Goal: Task Accomplishment & Management: Complete application form

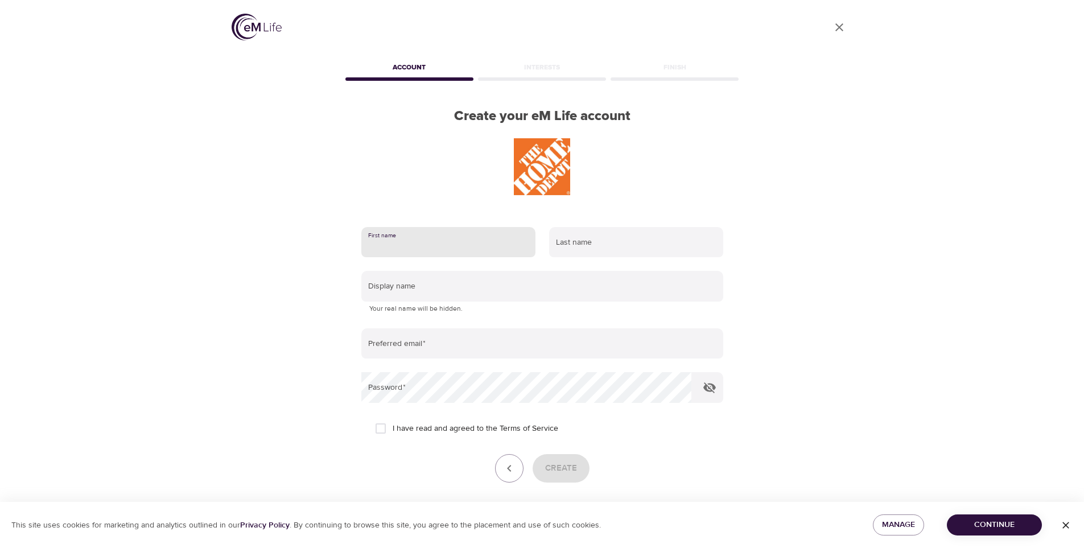
click at [418, 246] on input "text" at bounding box center [448, 242] width 174 height 31
type input "[PERSON_NAME]"
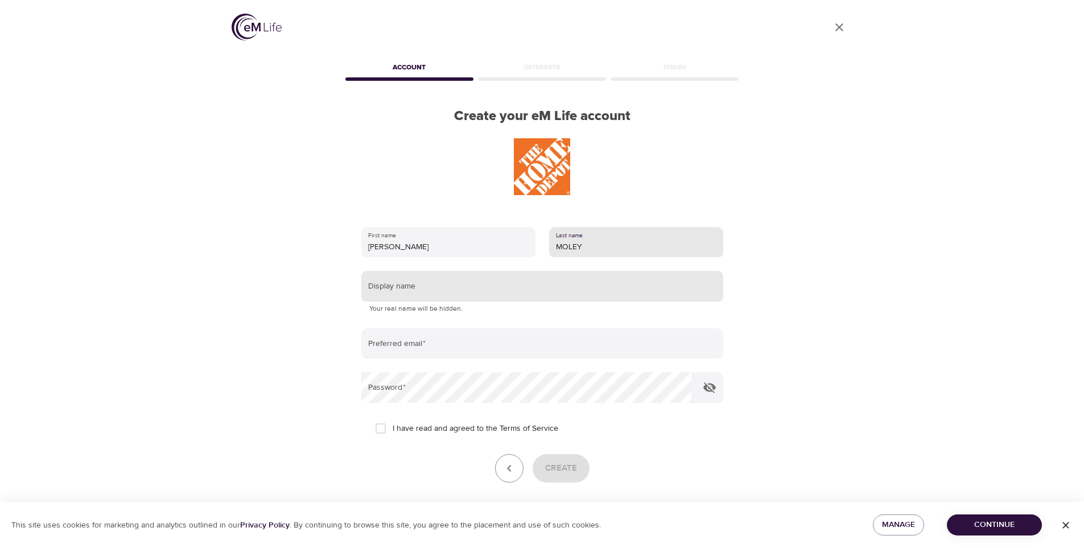
type input "MOLEY"
click at [422, 282] on input "text" at bounding box center [542, 286] width 362 height 31
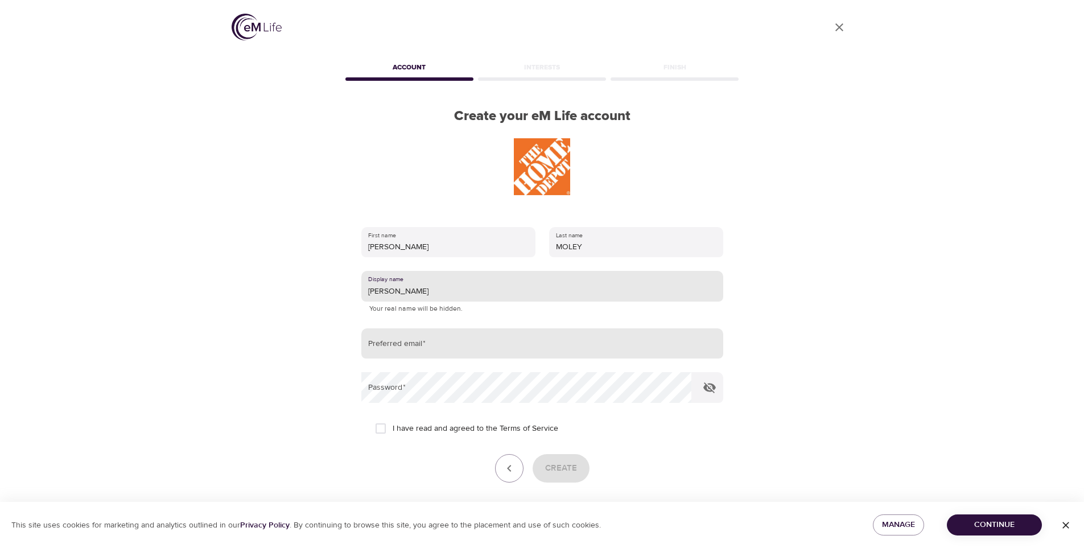
type input "[PERSON_NAME]"
click at [398, 341] on input "email" at bounding box center [542, 343] width 362 height 31
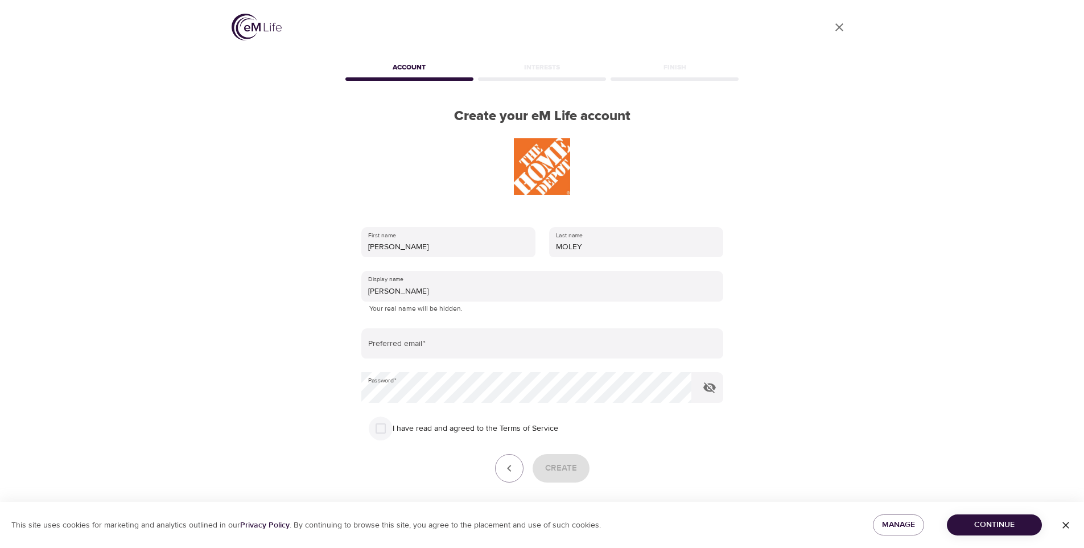
click at [376, 431] on input "I have read and agreed to the Terms of Service" at bounding box center [381, 429] width 24 height 24
checkbox input "true"
click at [568, 468] on span "Create" at bounding box center [561, 468] width 32 height 15
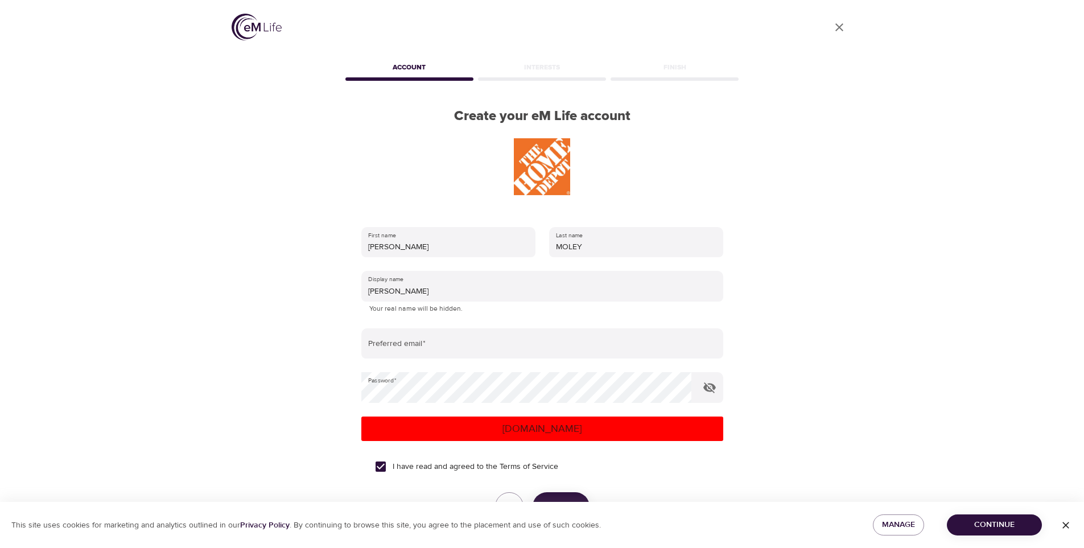
click at [497, 433] on p "errors.email" at bounding box center [542, 428] width 353 height 15
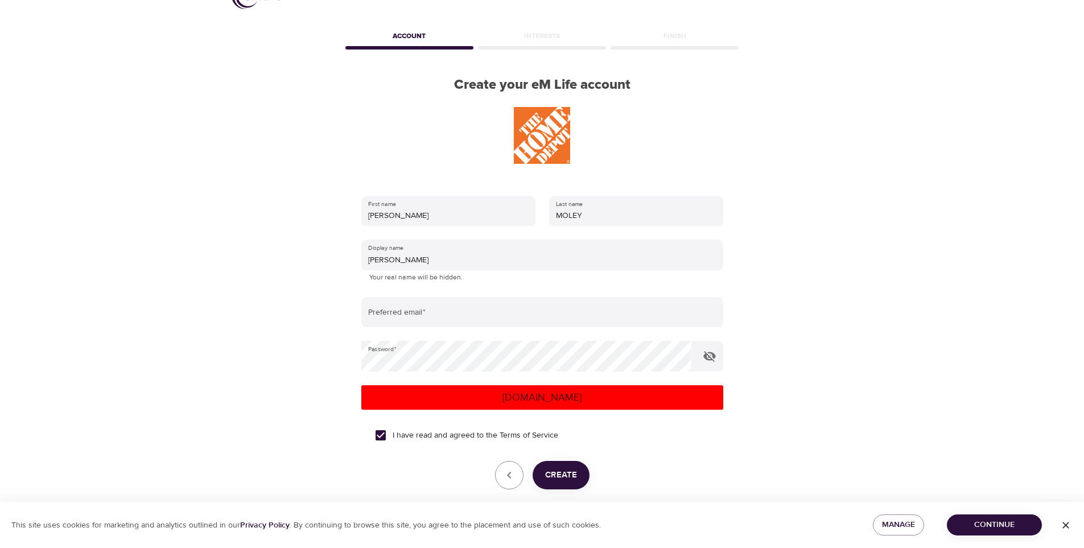
scroll to position [57, 0]
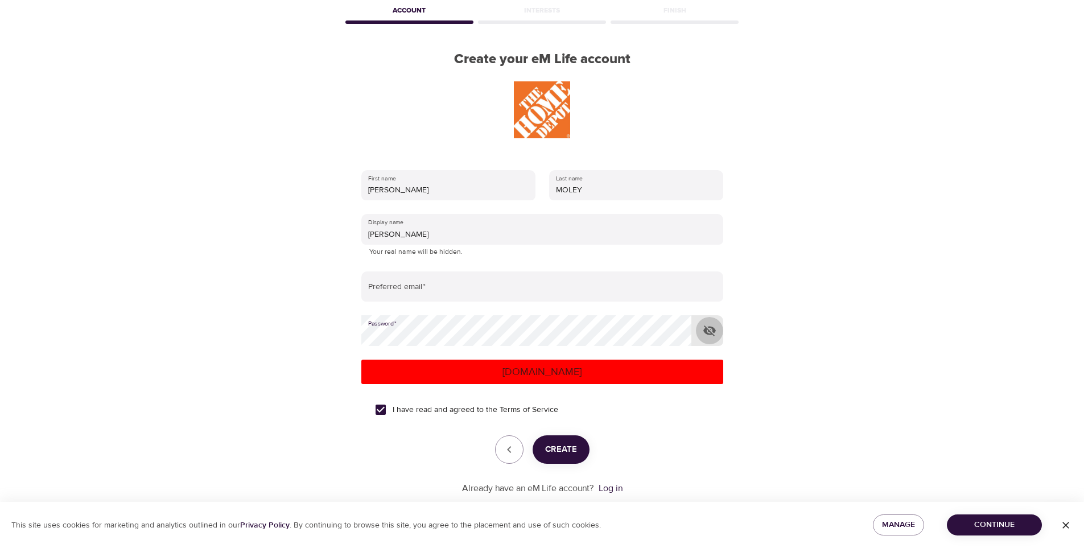
click at [714, 333] on icon "button" at bounding box center [710, 331] width 14 height 14
click at [494, 374] on p "errors.email" at bounding box center [542, 371] width 353 height 15
click at [355, 330] on div "First name JOSEPH Last name MOLEY Display name JOSEPH Your real name will be hi…" at bounding box center [542, 332] width 398 height 361
click at [500, 369] on p "errors.email" at bounding box center [542, 371] width 353 height 15
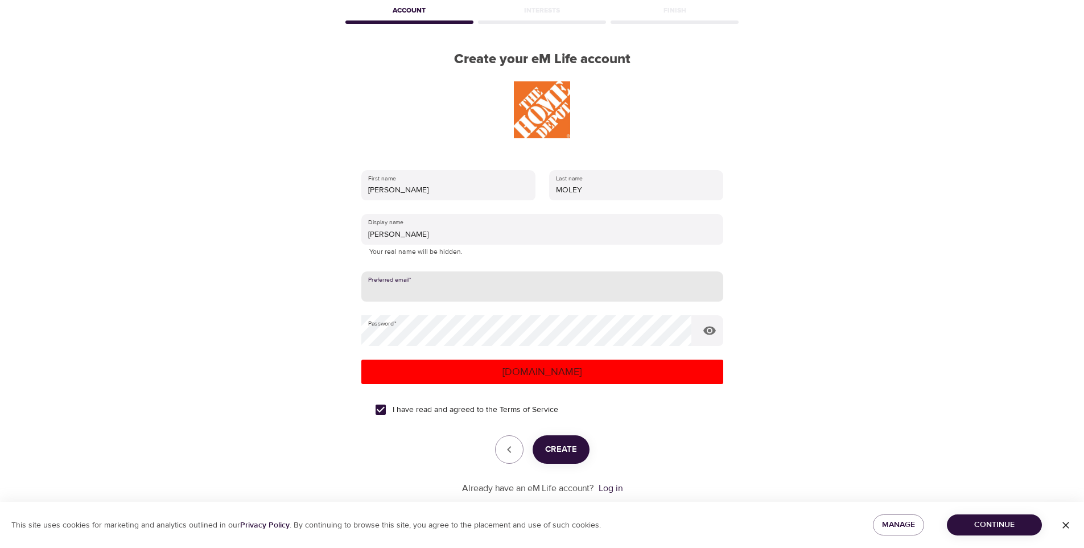
click at [495, 296] on input "email" at bounding box center [542, 286] width 362 height 31
type input "josephmoley1@gmail.com"
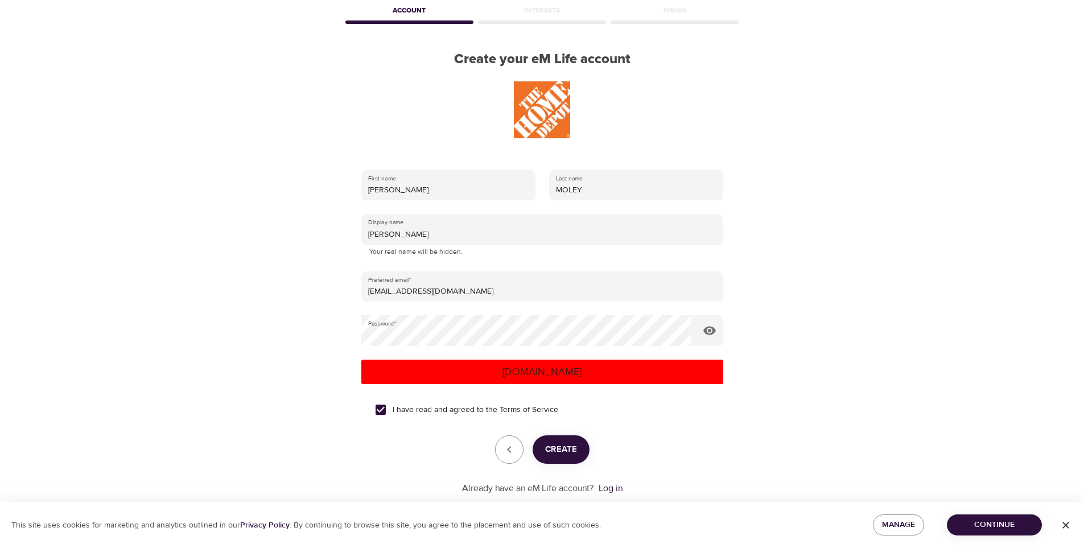
click at [486, 365] on p "errors.email" at bounding box center [542, 371] width 353 height 15
click at [809, 180] on div "User Profile Account Interests Finish Create your eM Life account First name JO…" at bounding box center [542, 217] width 649 height 548
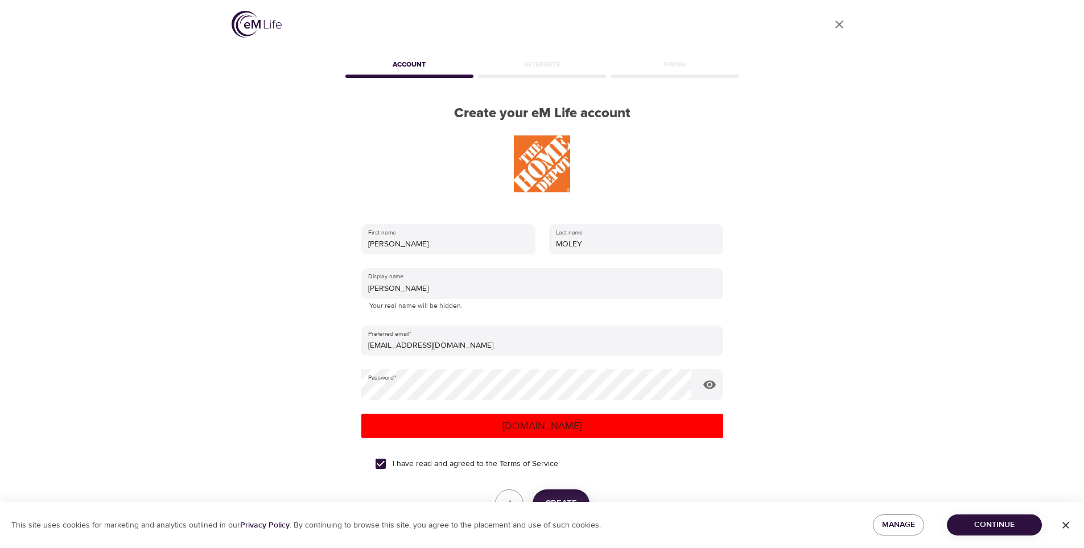
scroll to position [0, 0]
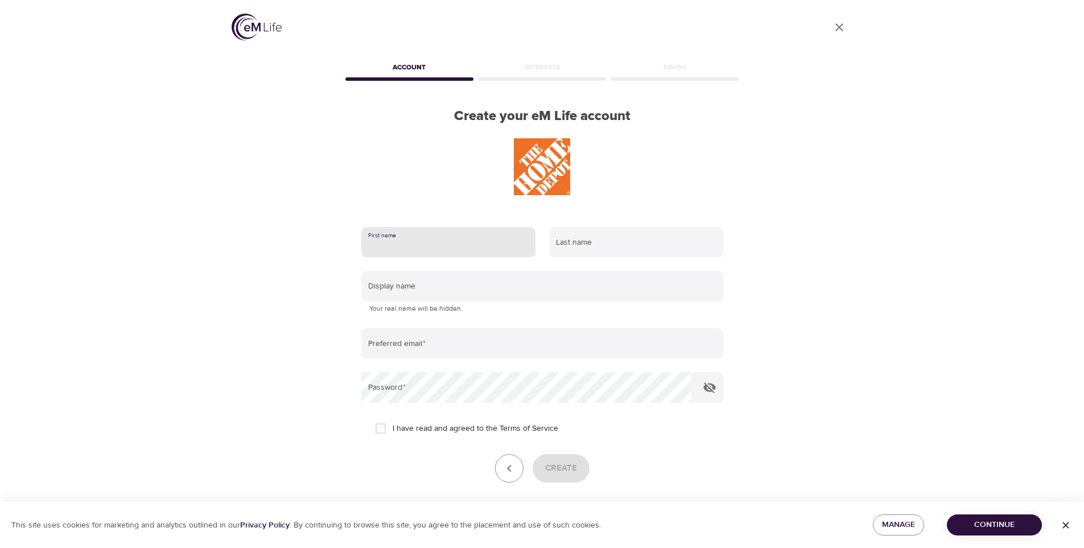
click at [421, 250] on input "text" at bounding box center [448, 242] width 174 height 31
type input "[PERSON_NAME]"
type input "MOLEY"
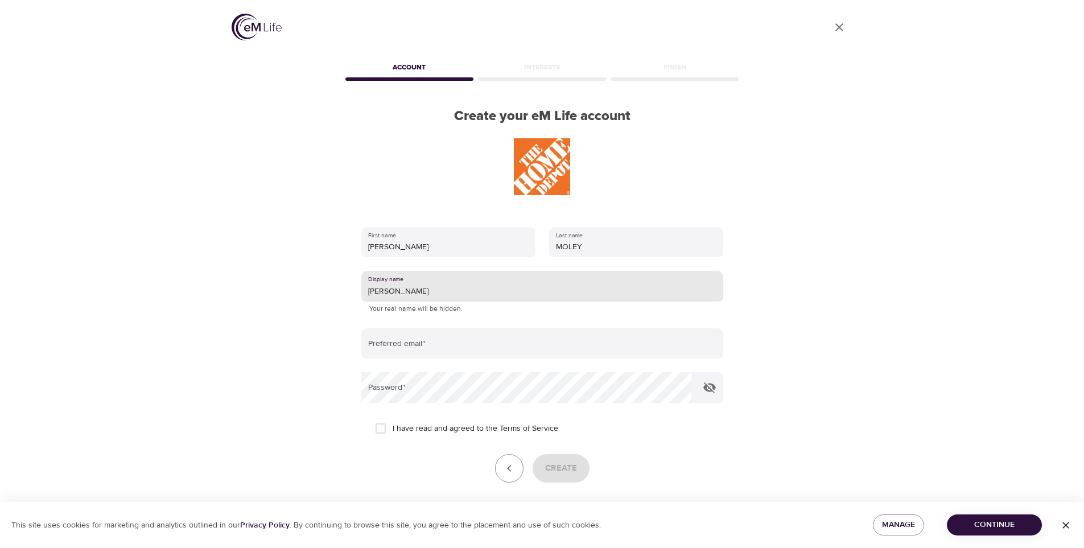
type input "[PERSON_NAME]"
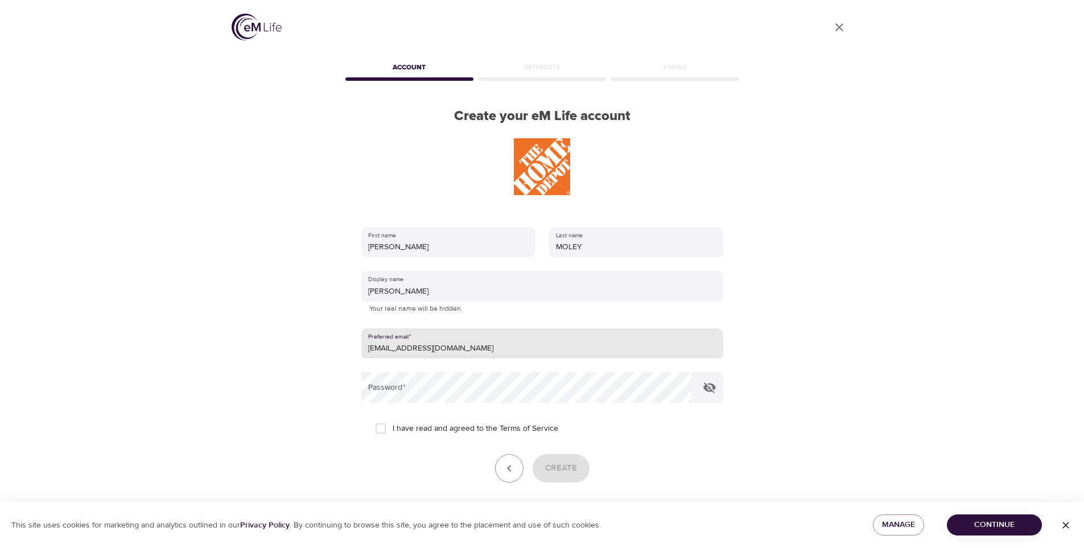
type input "[EMAIL_ADDRESS][DOMAIN_NAME]"
click at [377, 428] on input "I have read and agreed to the Terms of Service" at bounding box center [381, 429] width 24 height 24
checkbox input "true"
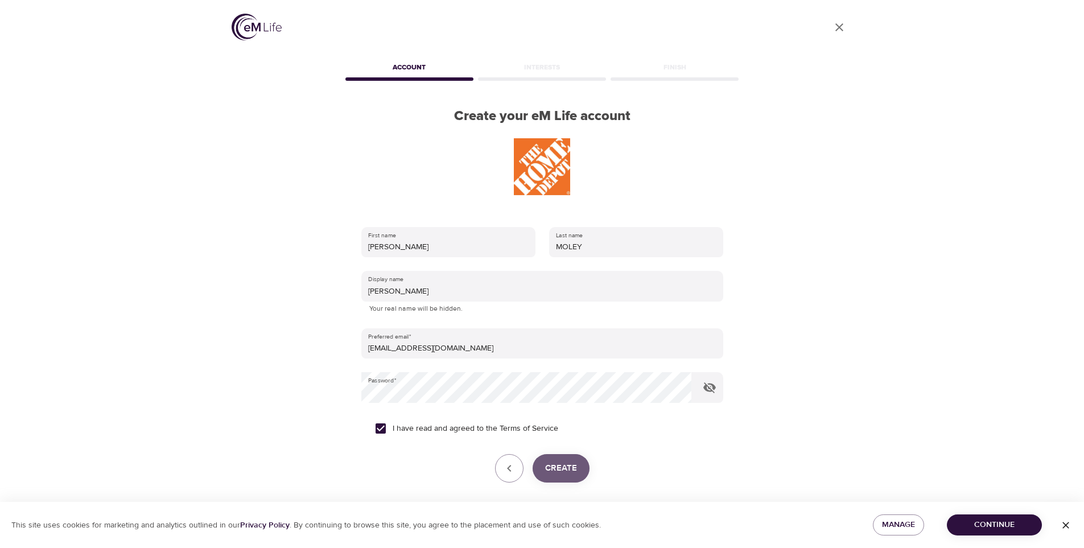
click at [570, 473] on span "Create" at bounding box center [561, 468] width 32 height 15
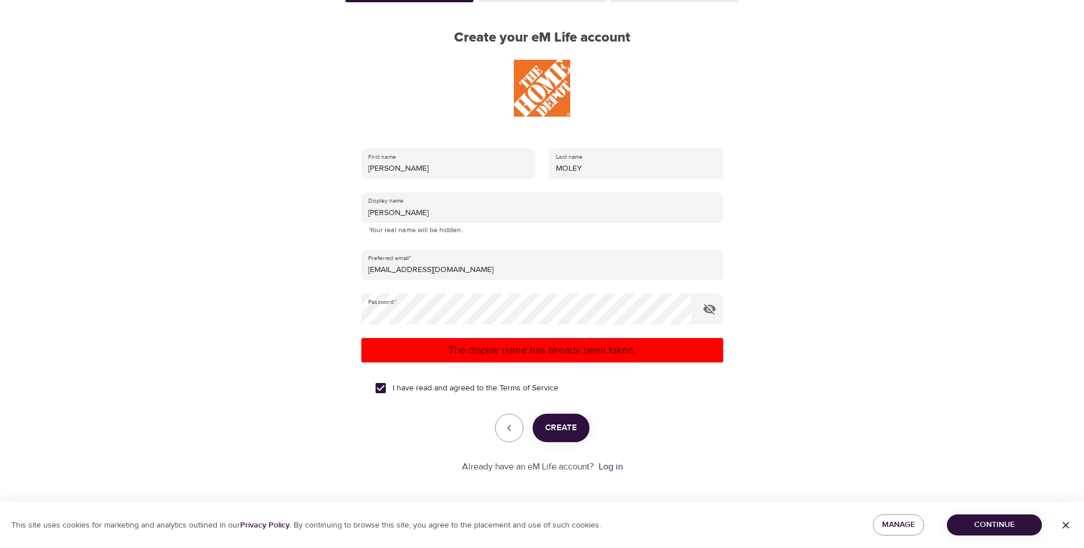
scroll to position [81, 0]
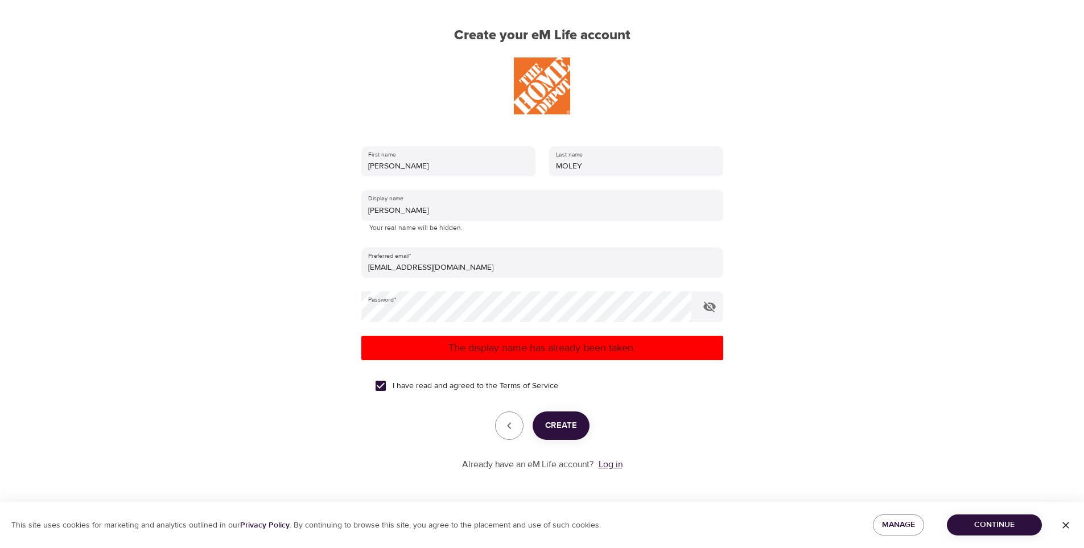
click at [612, 467] on link "Log in" at bounding box center [611, 464] width 24 height 11
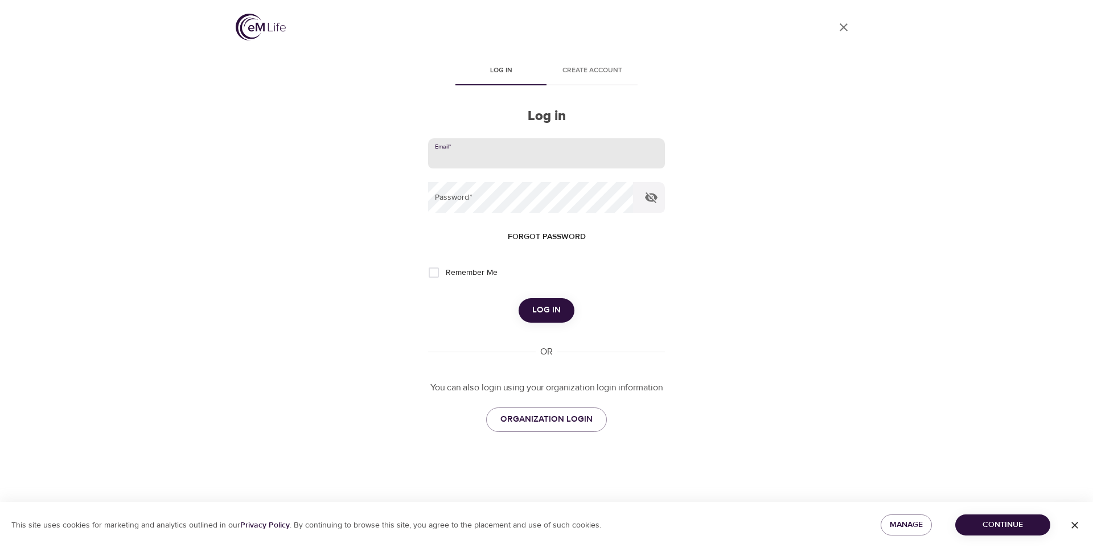
click at [535, 150] on input "email" at bounding box center [546, 153] width 237 height 31
type input "[EMAIL_ADDRESS][DOMAIN_NAME]"
click at [518, 298] on button "Log in" at bounding box center [546, 310] width 56 height 24
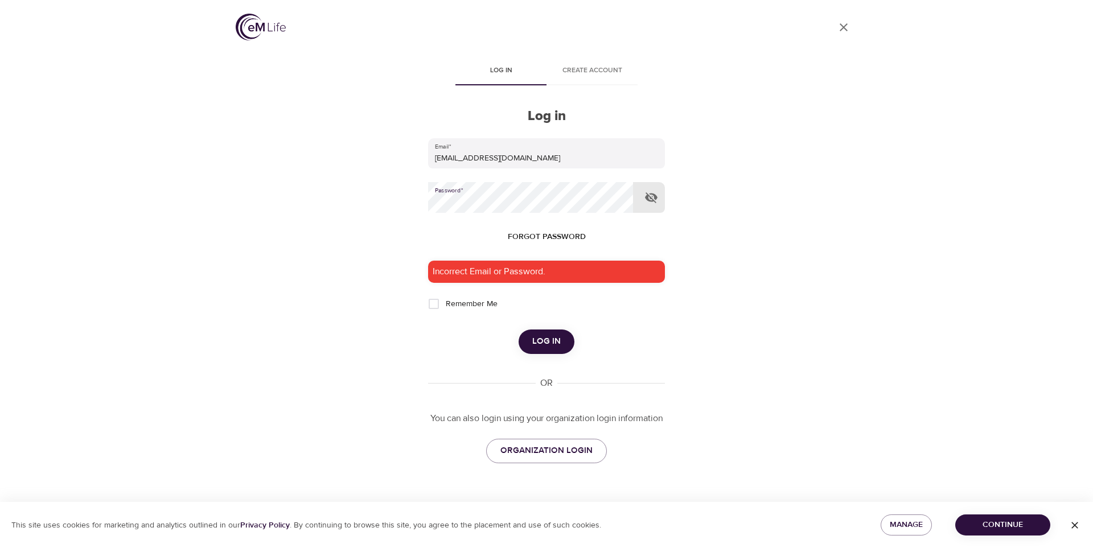
click at [349, 178] on div "User Profile Log in Create account Log in Email   * [EMAIL_ADDRESS][DOMAIN_NAME…" at bounding box center [546, 274] width 649 height 548
click at [435, 306] on input "Remember Me" at bounding box center [434, 304] width 24 height 24
checkbox input "true"
click at [608, 67] on span "Create account" at bounding box center [591, 71] width 77 height 12
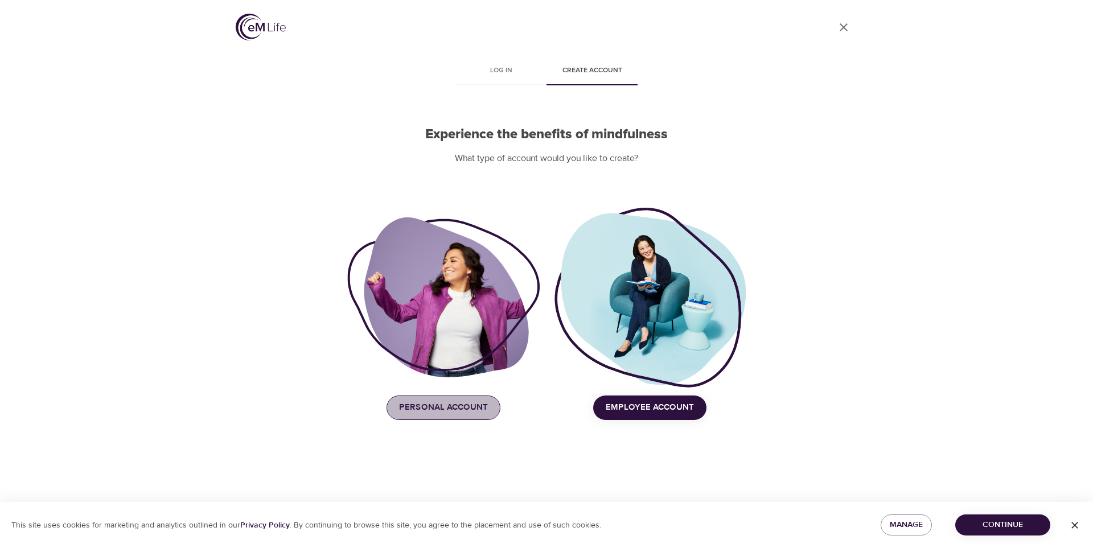
click at [478, 401] on span "Personal Account" at bounding box center [443, 407] width 89 height 15
